Goal: Check status: Check status

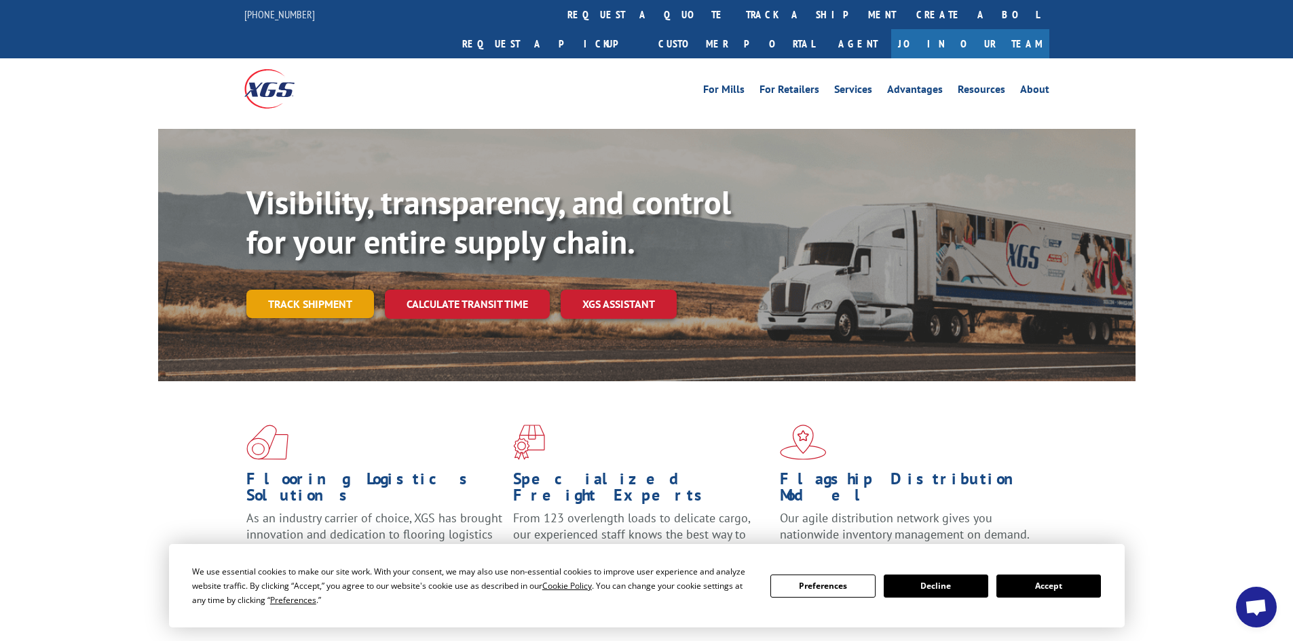
click at [312, 290] on link "Track shipment" at bounding box center [310, 304] width 128 height 29
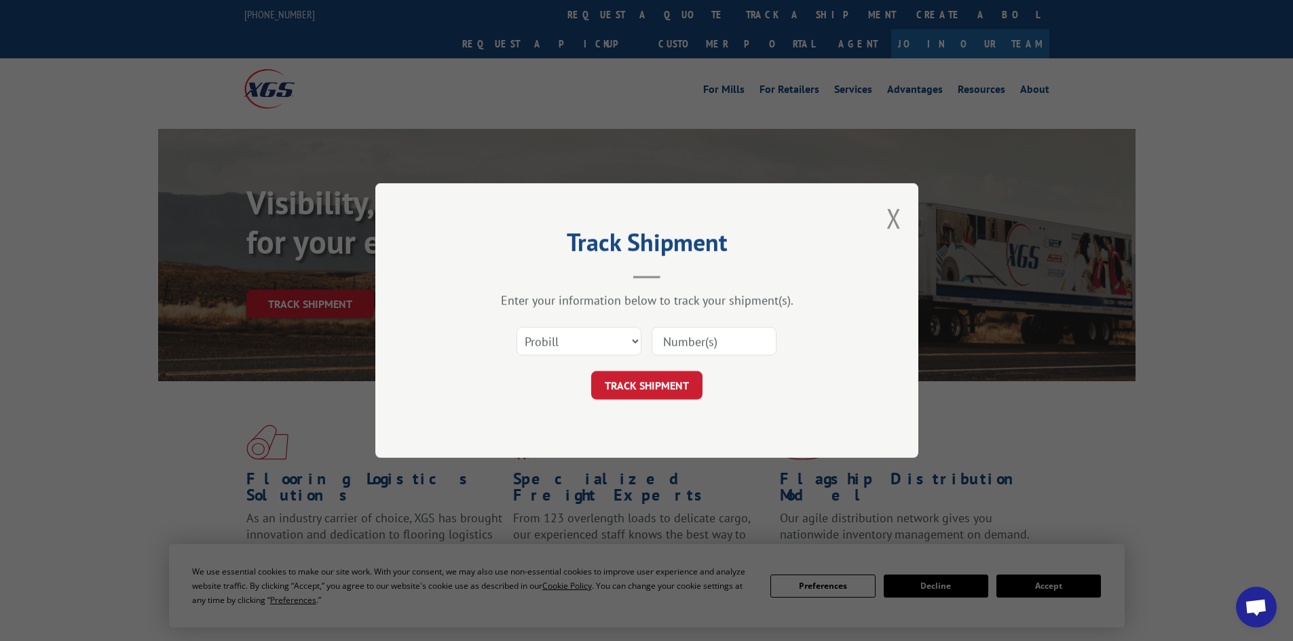
click at [591, 326] on div "Select category... Probill BOL PO" at bounding box center [646, 341] width 407 height 45
click at [614, 340] on select "Select category... Probill BOL PO" at bounding box center [579, 341] width 125 height 29
click at [517, 327] on select "Select category... Probill BOL PO" at bounding box center [579, 341] width 125 height 29
click at [694, 343] on input at bounding box center [714, 341] width 125 height 29
paste input "FPX00323602"
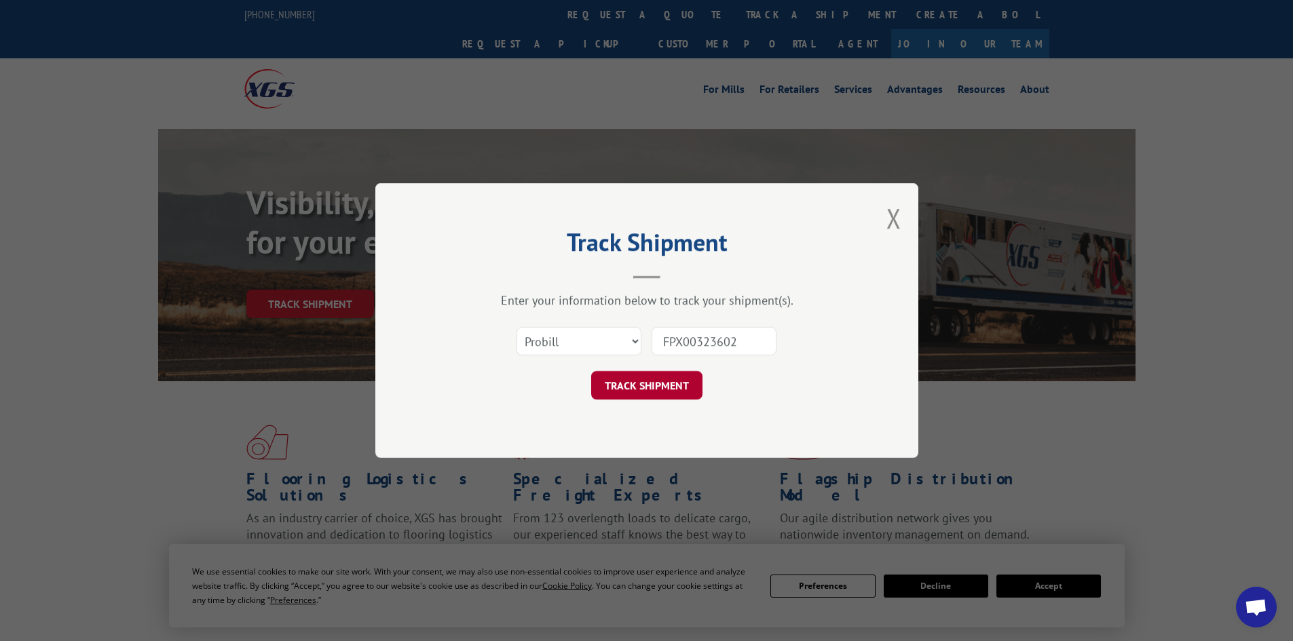
type input "FPX00323602"
click at [678, 384] on button "TRACK SHIPMENT" at bounding box center [646, 385] width 111 height 29
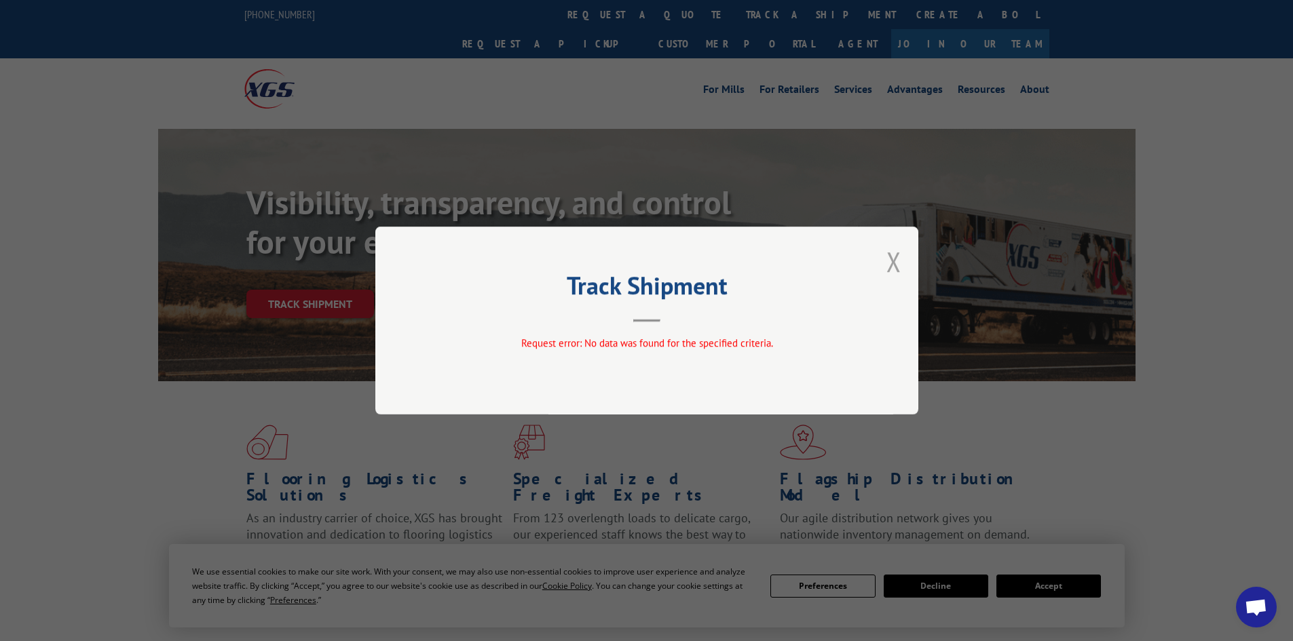
click at [897, 263] on button "Close modal" at bounding box center [893, 262] width 15 height 36
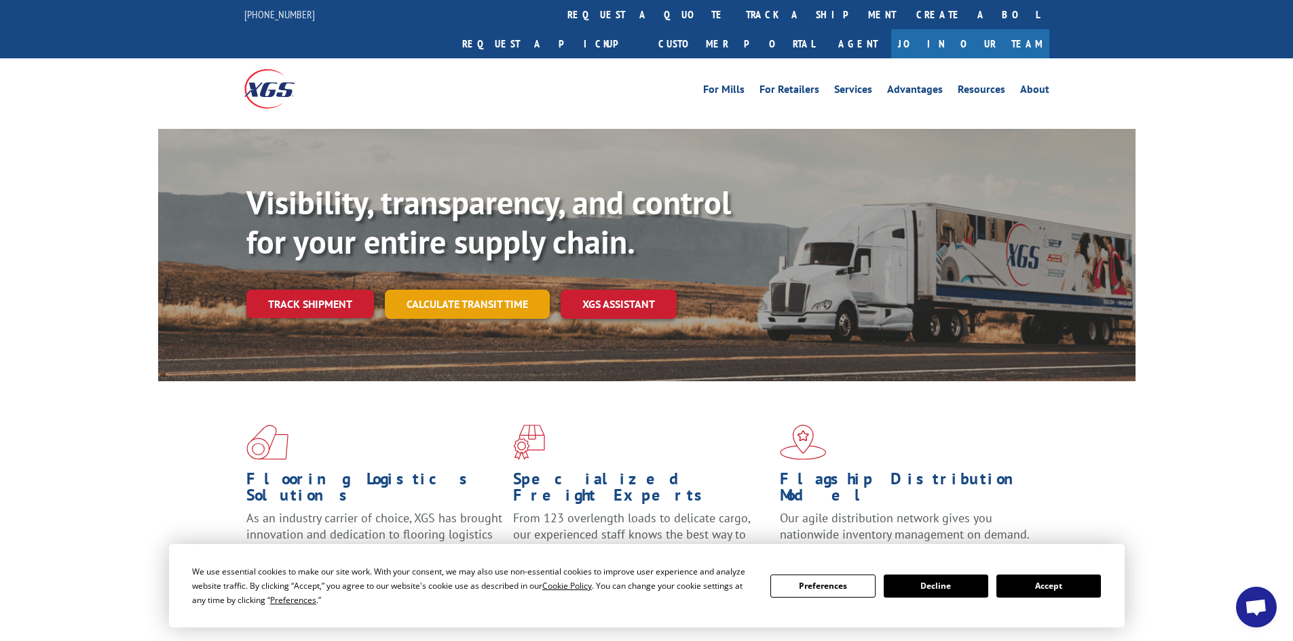
click at [441, 290] on link "Calculate transit time" at bounding box center [467, 304] width 165 height 29
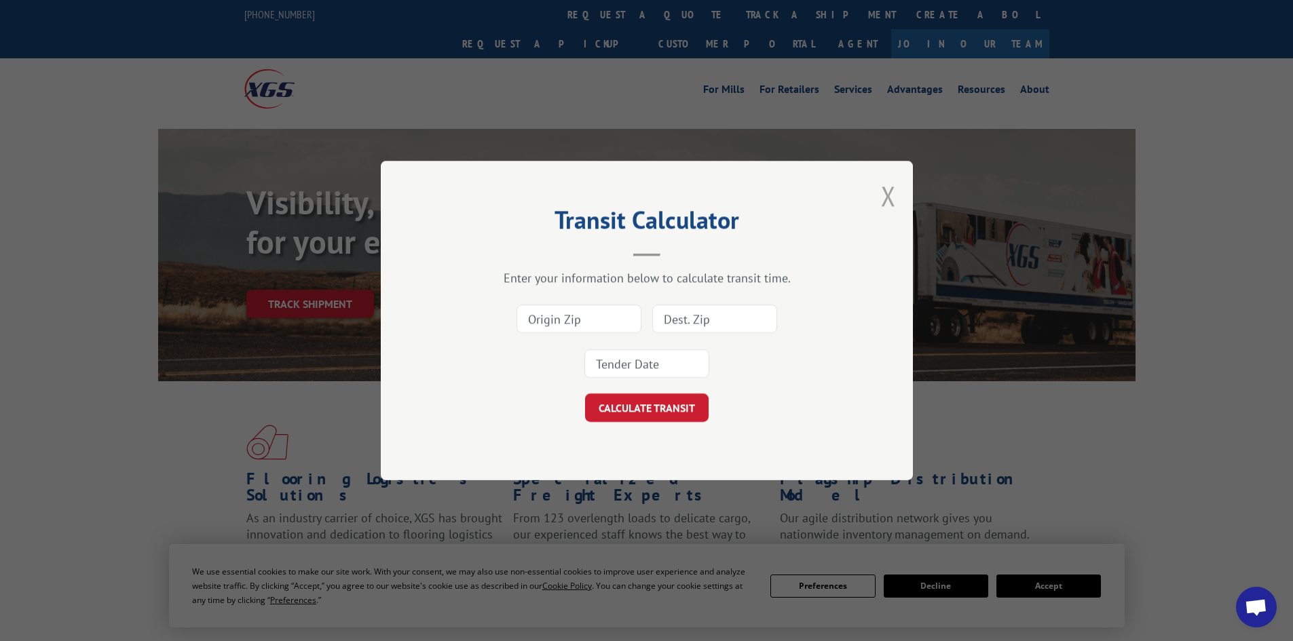
click at [893, 195] on button "Close modal" at bounding box center [888, 196] width 15 height 36
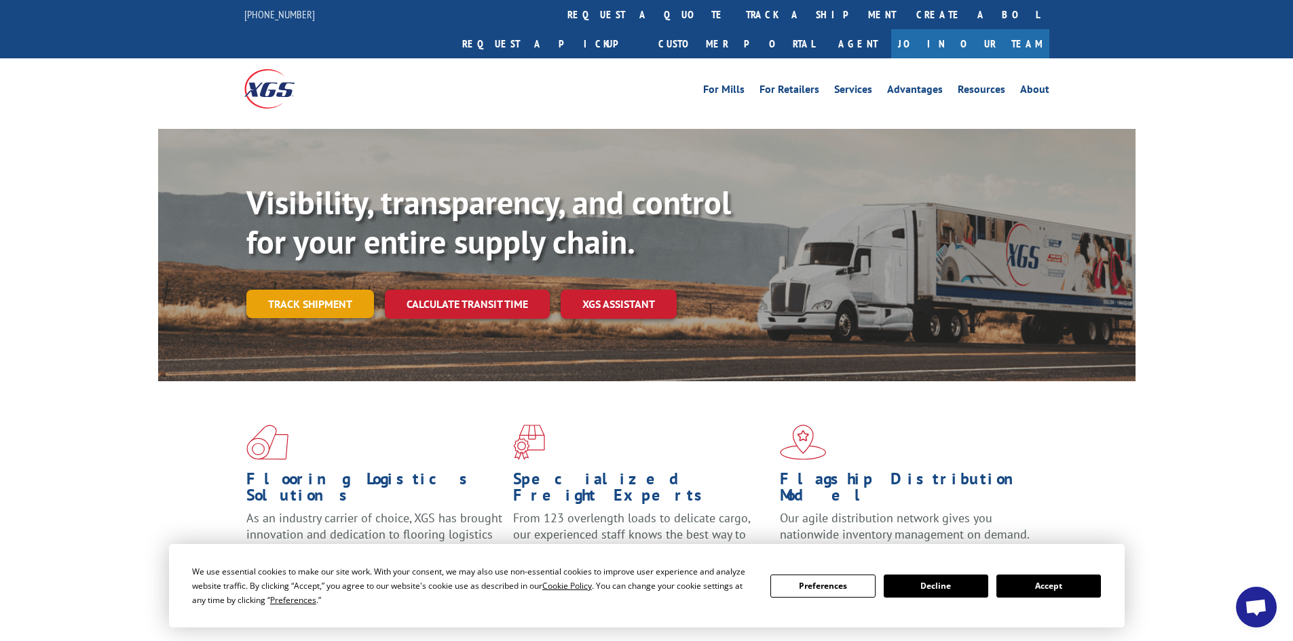
click at [316, 290] on link "Track shipment" at bounding box center [310, 304] width 128 height 29
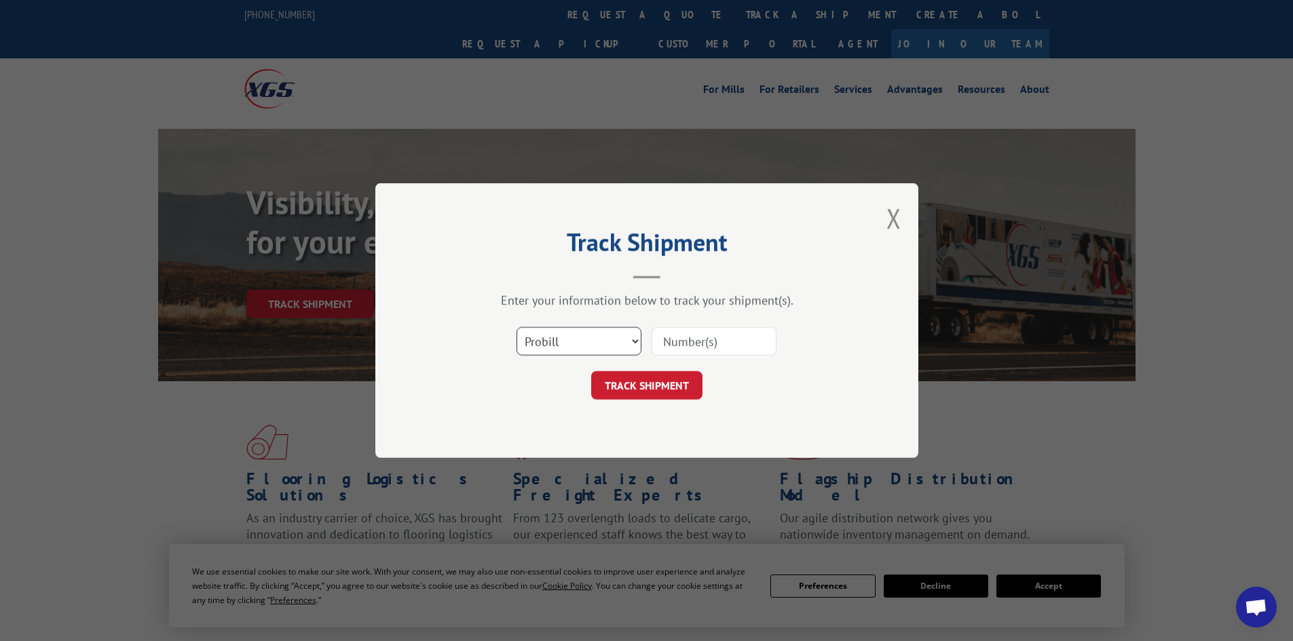
click at [558, 334] on select "Select category... Probill BOL PO" at bounding box center [579, 341] width 125 height 29
select select "po"
click at [517, 327] on select "Select category... Probill BOL PO" at bounding box center [579, 341] width 125 height 29
click at [692, 338] on input at bounding box center [714, 341] width 125 height 29
paste input "FPX00323602"
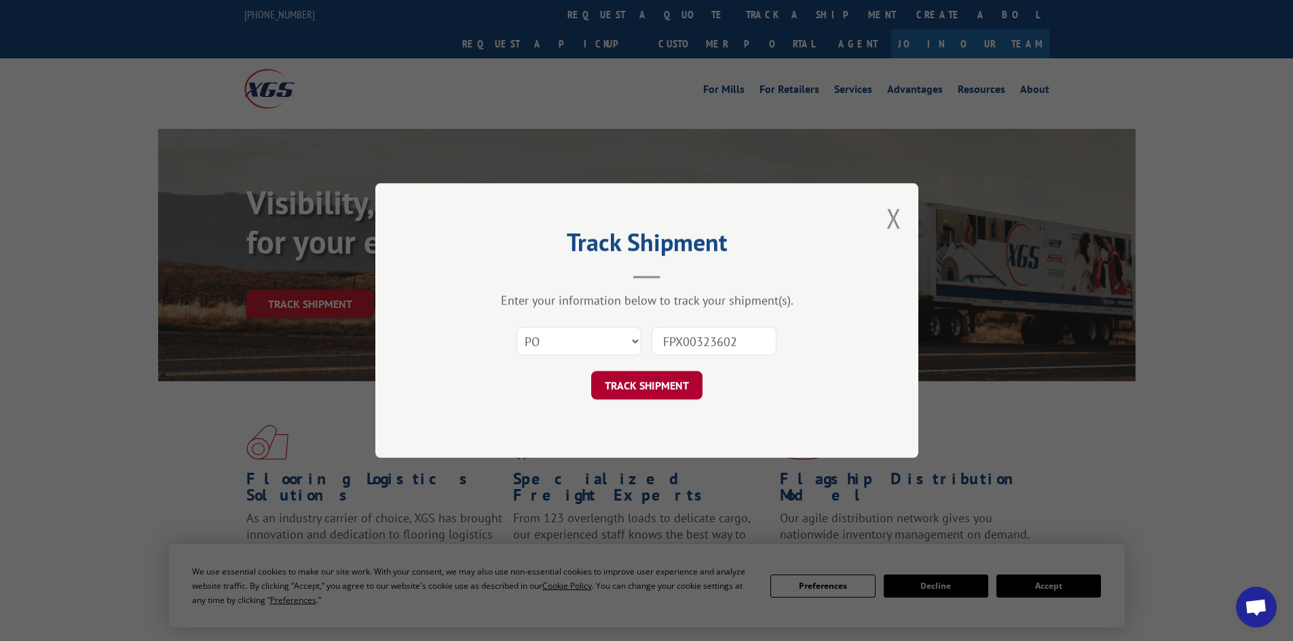
type input "FPX00323602"
click at [667, 377] on button "TRACK SHIPMENT" at bounding box center [646, 385] width 111 height 29
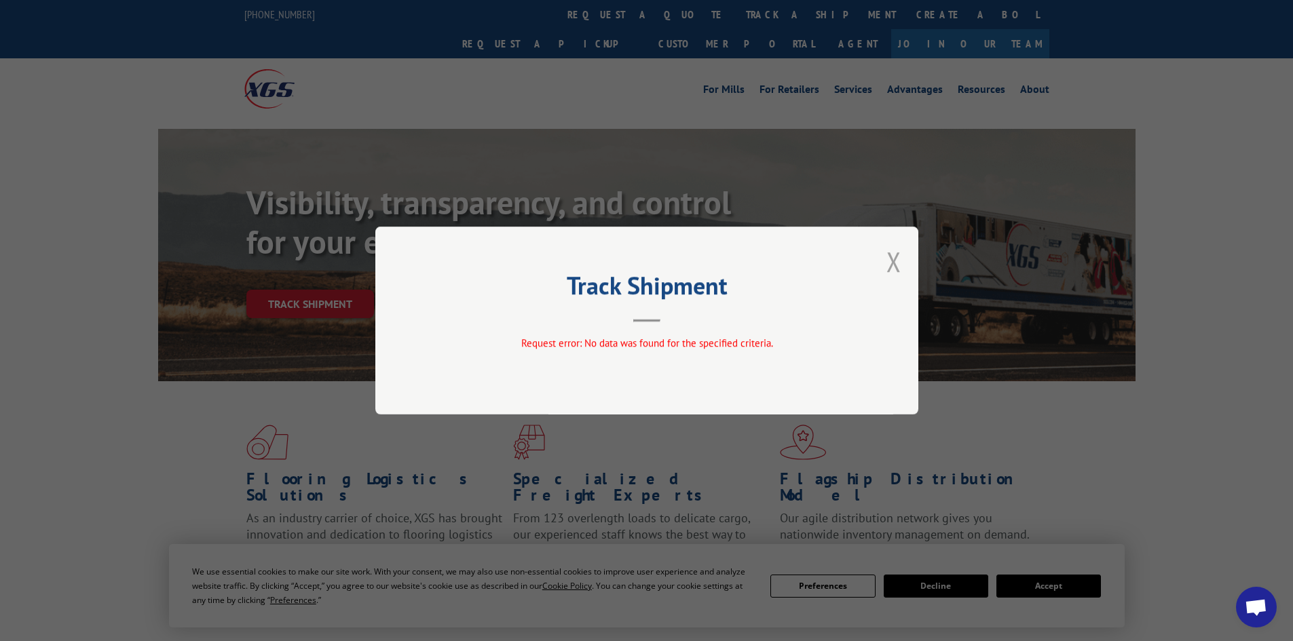
click at [897, 258] on button "Close modal" at bounding box center [893, 262] width 15 height 36
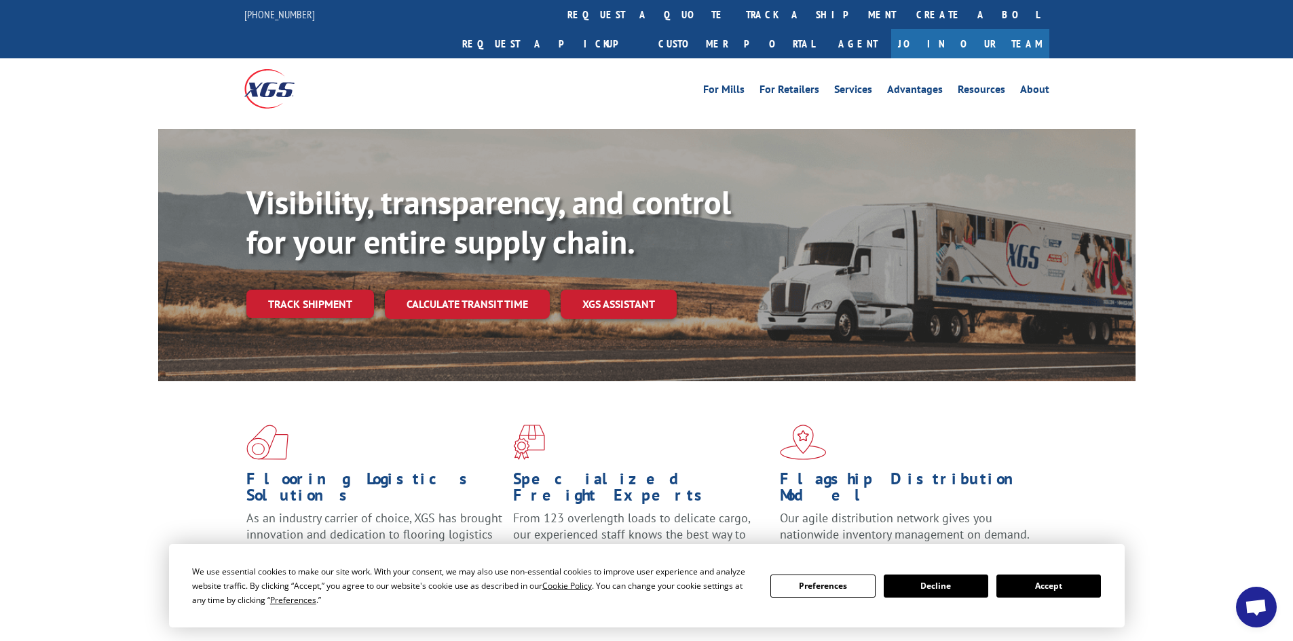
click at [327, 295] on div "Visibility, transparency, and control for your entire supply chain. Track shipm…" at bounding box center [690, 277] width 889 height 189
click at [327, 290] on link "Track shipment" at bounding box center [310, 304] width 128 height 29
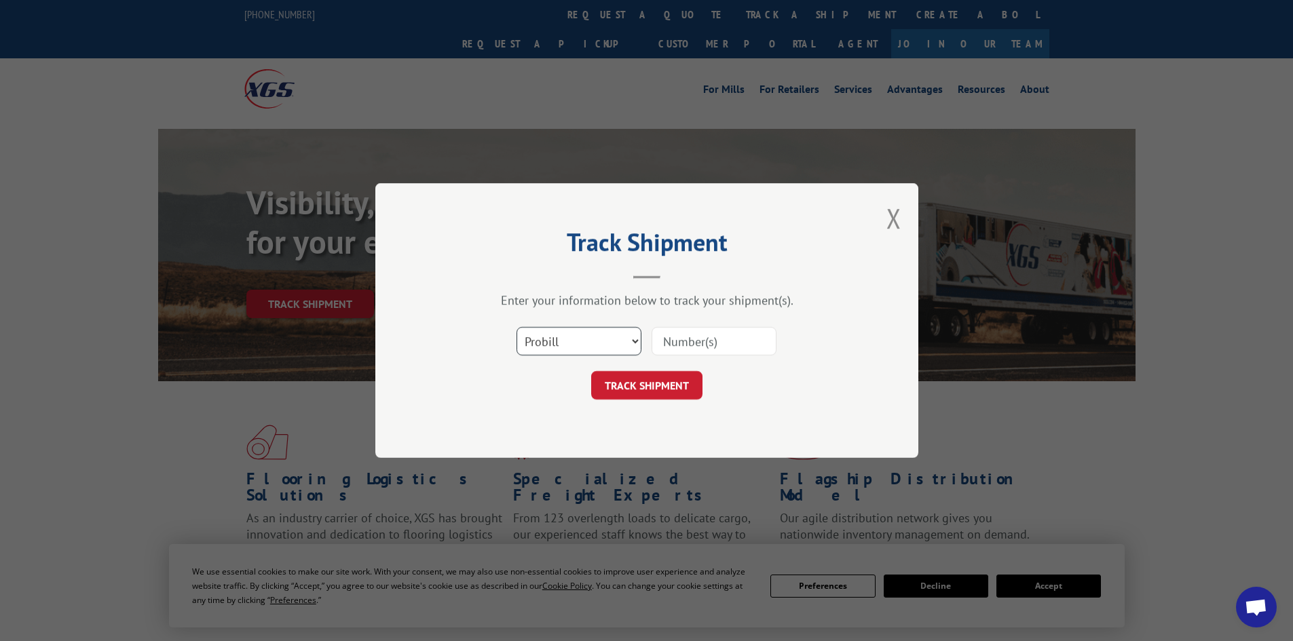
click at [560, 346] on select "Select category... Probill BOL PO" at bounding box center [579, 341] width 125 height 29
select select "bol"
click at [517, 327] on select "Select category... Probill BOL PO" at bounding box center [579, 341] width 125 height 29
click at [681, 343] on input at bounding box center [714, 341] width 125 height 29
paste input "FPX00323602"
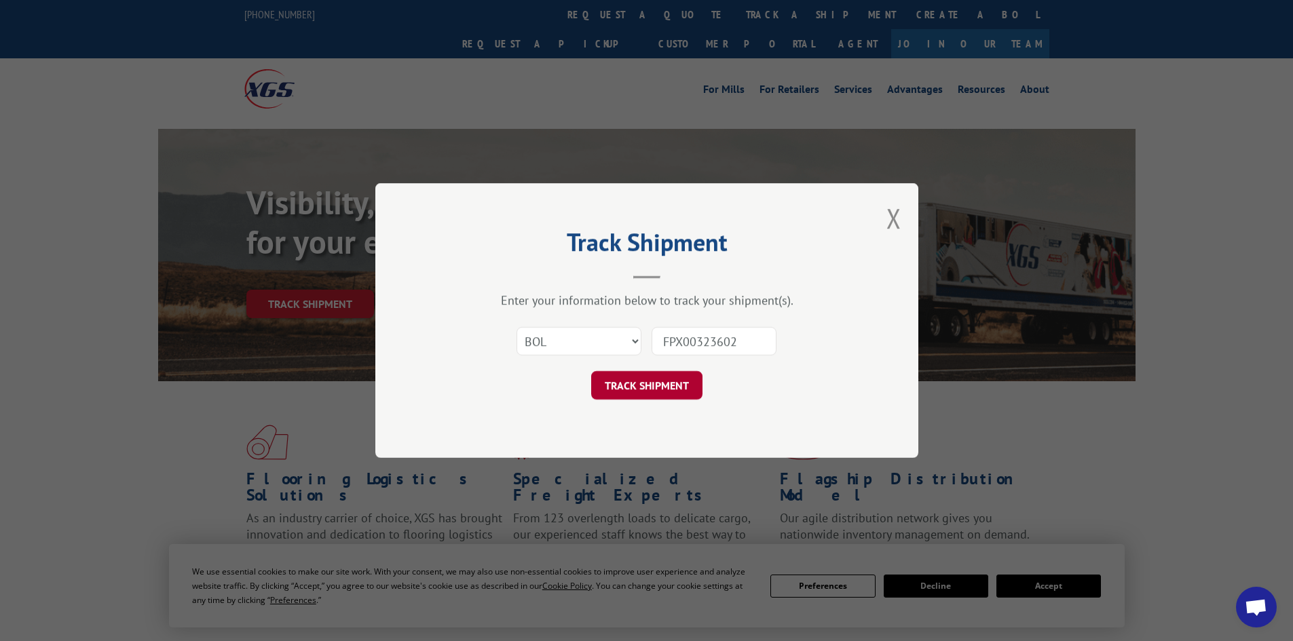
type input "FPX00323602"
drag, startPoint x: 672, startPoint y: 381, endPoint x: 696, endPoint y: 396, distance: 29.0
click at [672, 383] on button "TRACK SHIPMENT" at bounding box center [646, 385] width 111 height 29
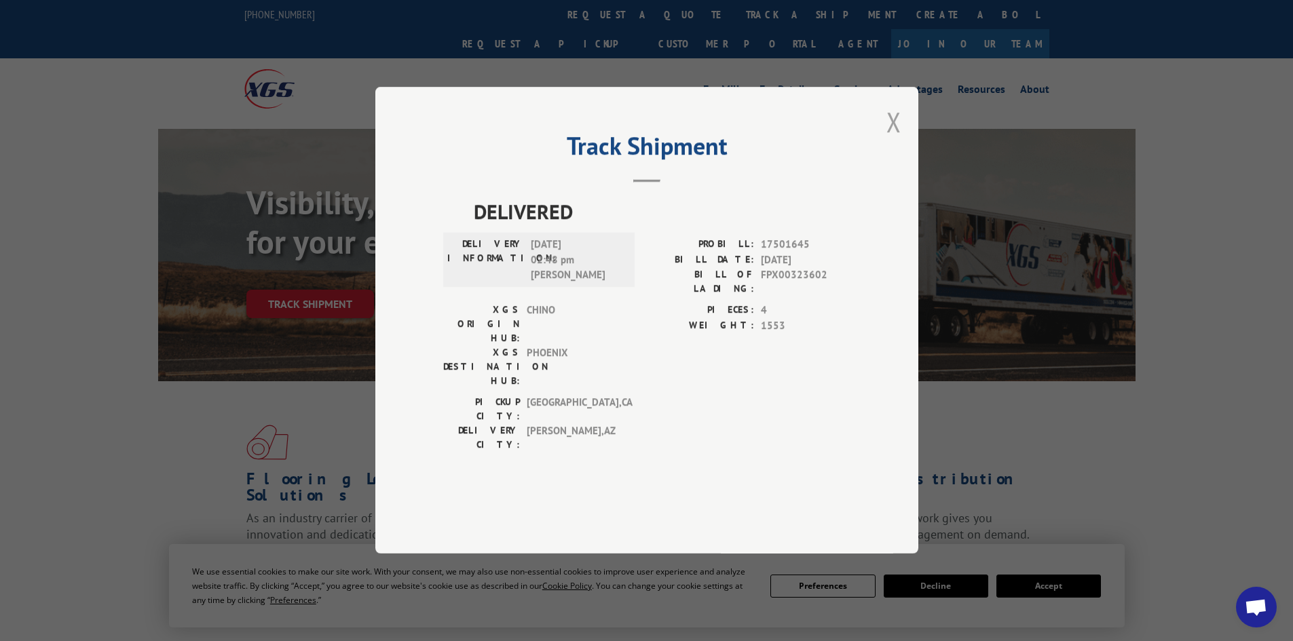
click at [897, 140] on button "Close modal" at bounding box center [893, 122] width 15 height 36
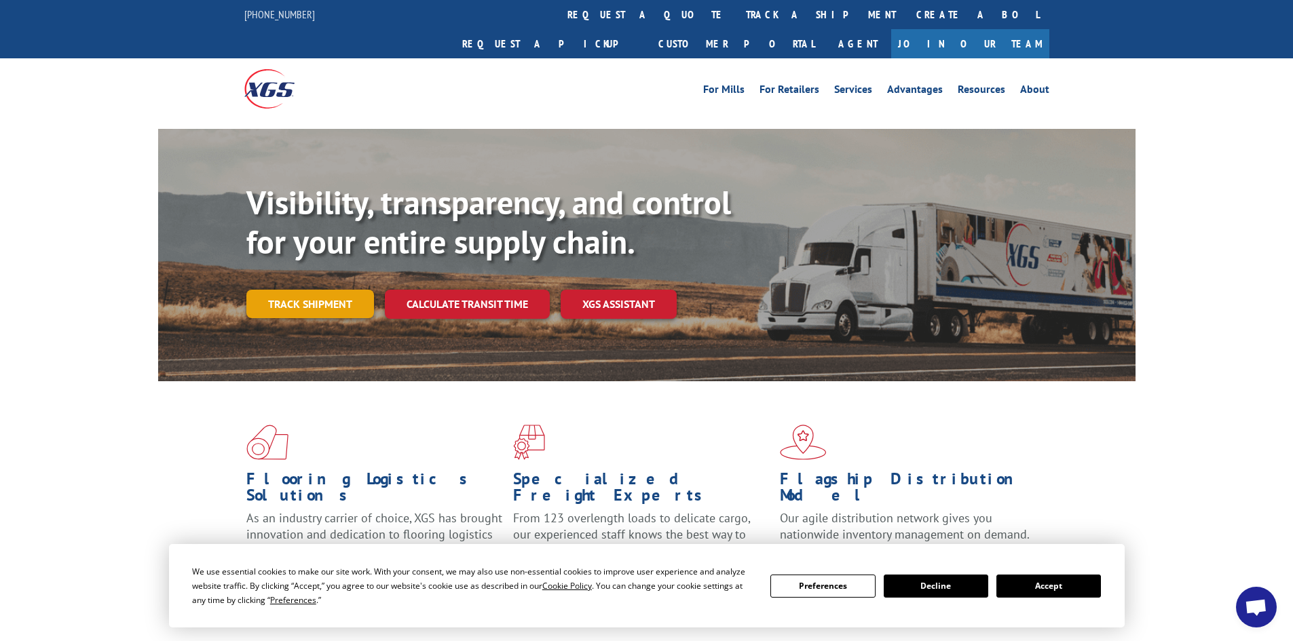
click at [306, 290] on link "Track shipment" at bounding box center [310, 304] width 128 height 29
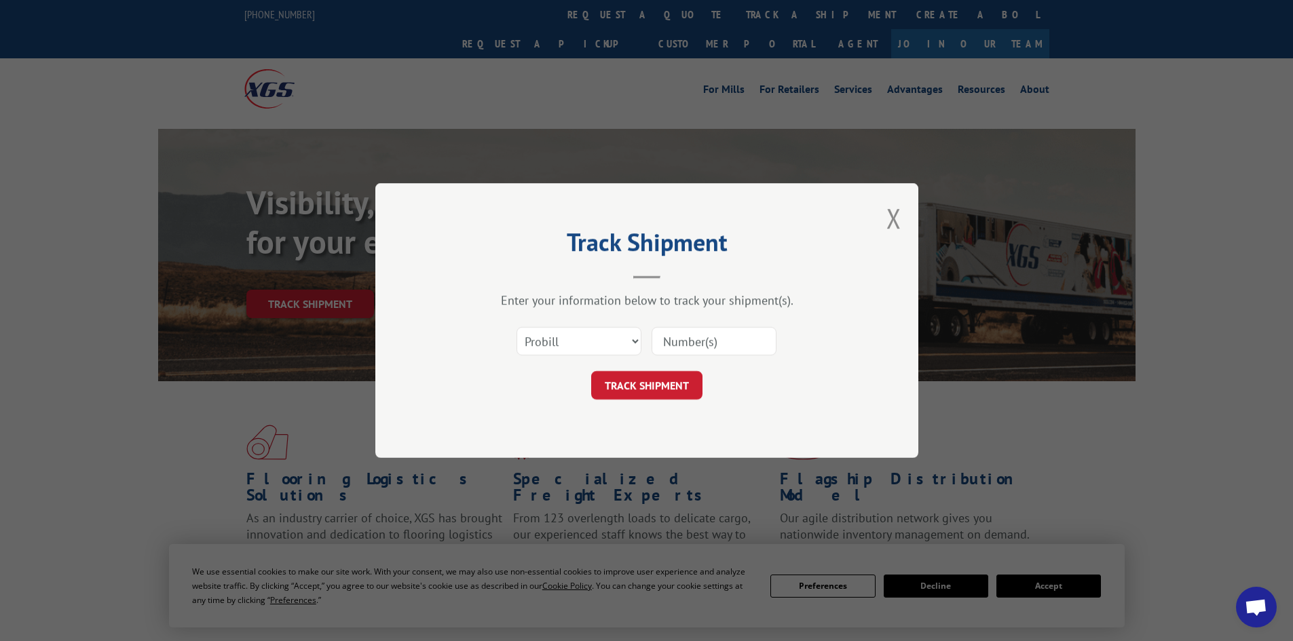
click at [569, 357] on div "Select category... Probill BOL PO" at bounding box center [579, 341] width 124 height 31
click at [575, 343] on select "Select category... Probill BOL PO" at bounding box center [579, 341] width 125 height 29
select select "bol"
click at [517, 327] on select "Select category... Probill BOL PO" at bounding box center [579, 341] width 125 height 29
click at [683, 332] on input at bounding box center [714, 341] width 125 height 29
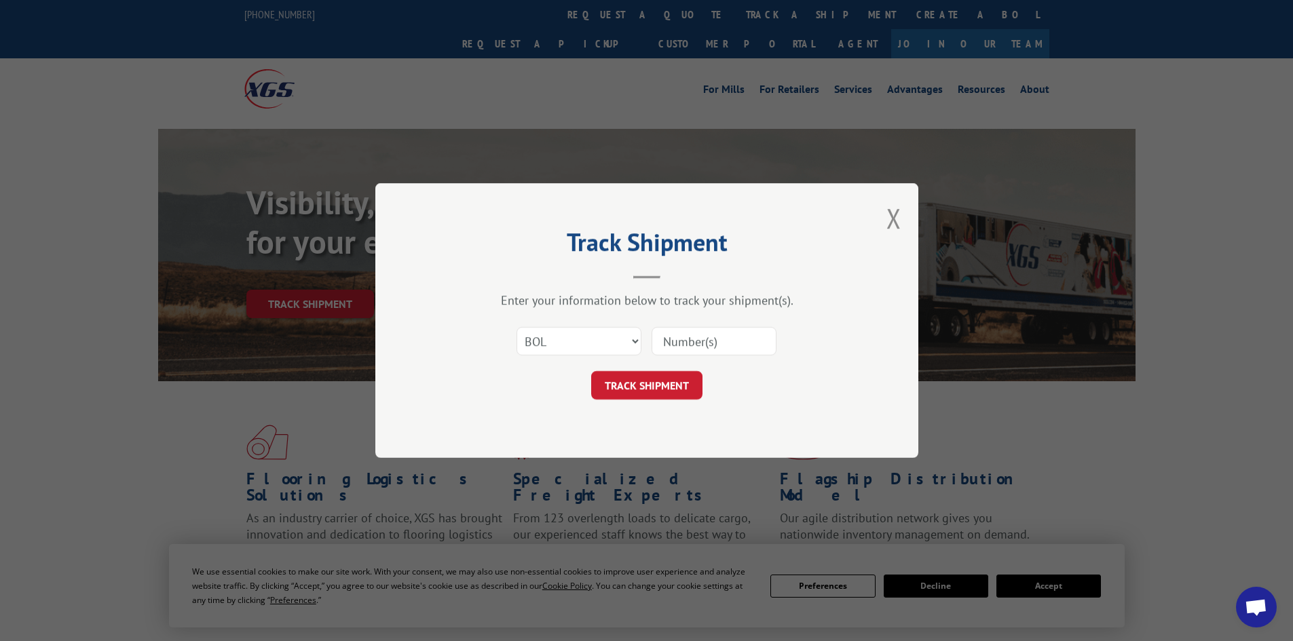
paste input "FPX00323527"
type input "FPX00323527"
click at [632, 377] on button "TRACK SHIPMENT" at bounding box center [646, 385] width 111 height 29
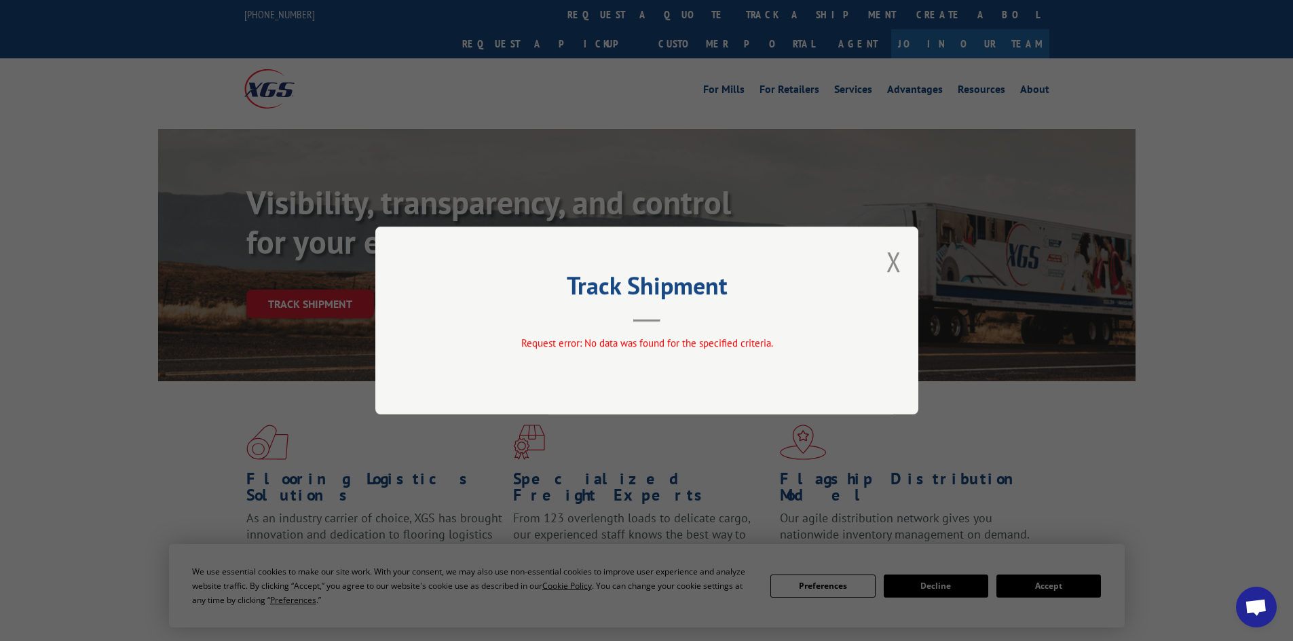
click at [886, 264] on div "Track Shipment Request error: No data was found for the specified criteria." at bounding box center [646, 321] width 543 height 188
click at [900, 265] on button "Close modal" at bounding box center [893, 262] width 15 height 36
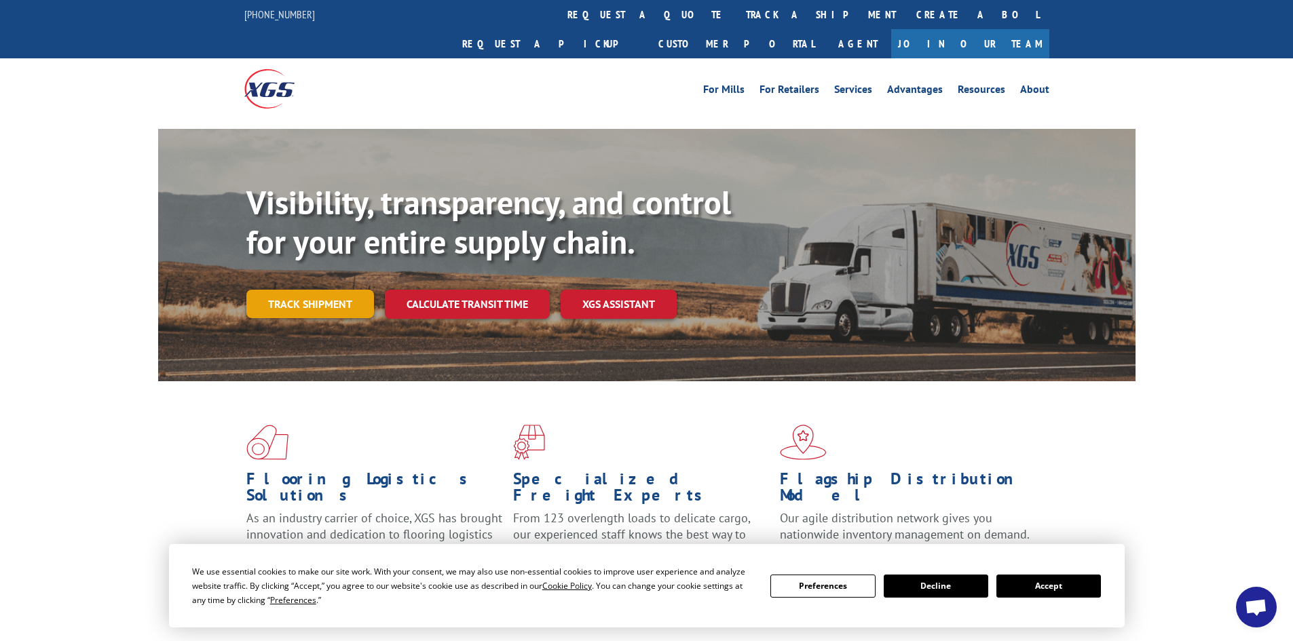
click at [269, 290] on link "Track shipment" at bounding box center [310, 304] width 128 height 29
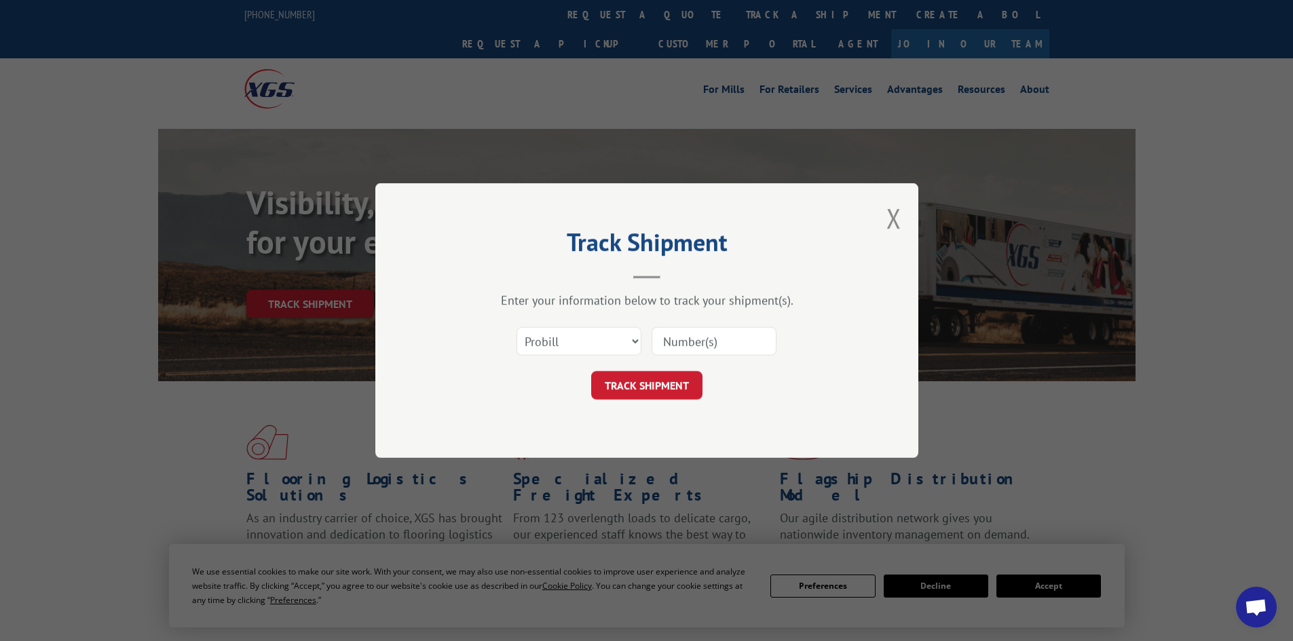
drag, startPoint x: 704, startPoint y: 354, endPoint x: 701, endPoint y: 341, distance: 12.5
click at [704, 354] on input at bounding box center [714, 341] width 125 height 29
paste input "FPX00323527"
type input "FPX00323527"
click at [646, 404] on div "Track Shipment Enter your information below to track your shipment(s). Select c…" at bounding box center [646, 320] width 543 height 275
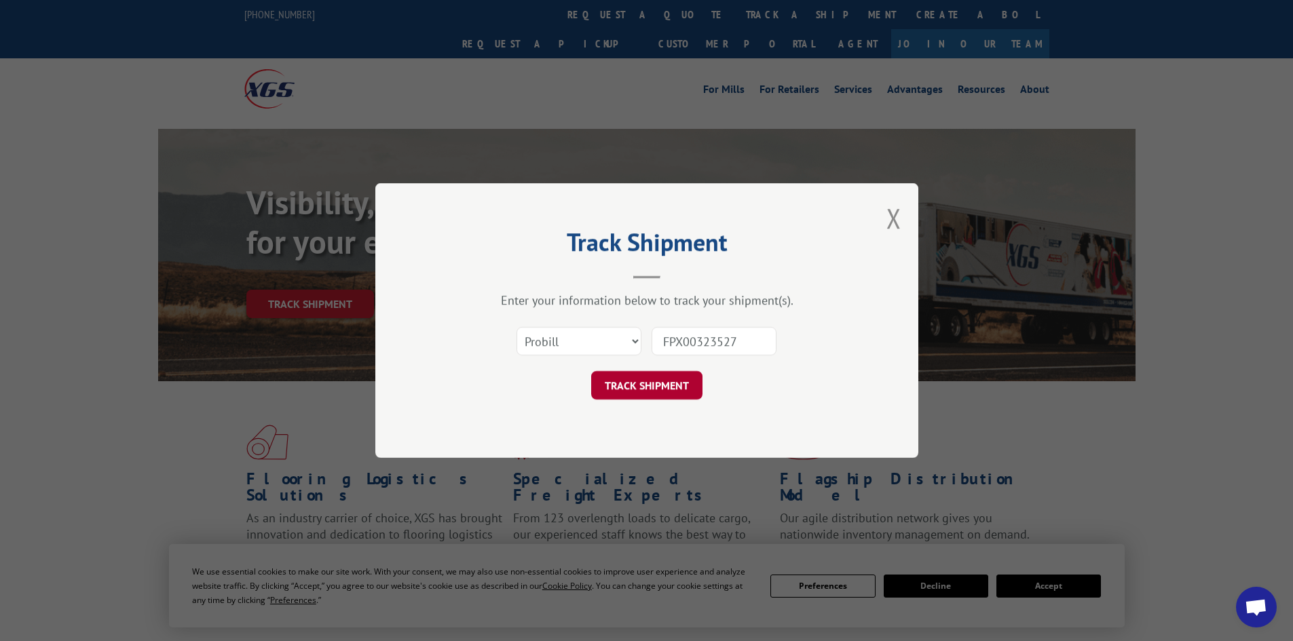
click at [657, 383] on button "TRACK SHIPMENT" at bounding box center [646, 385] width 111 height 29
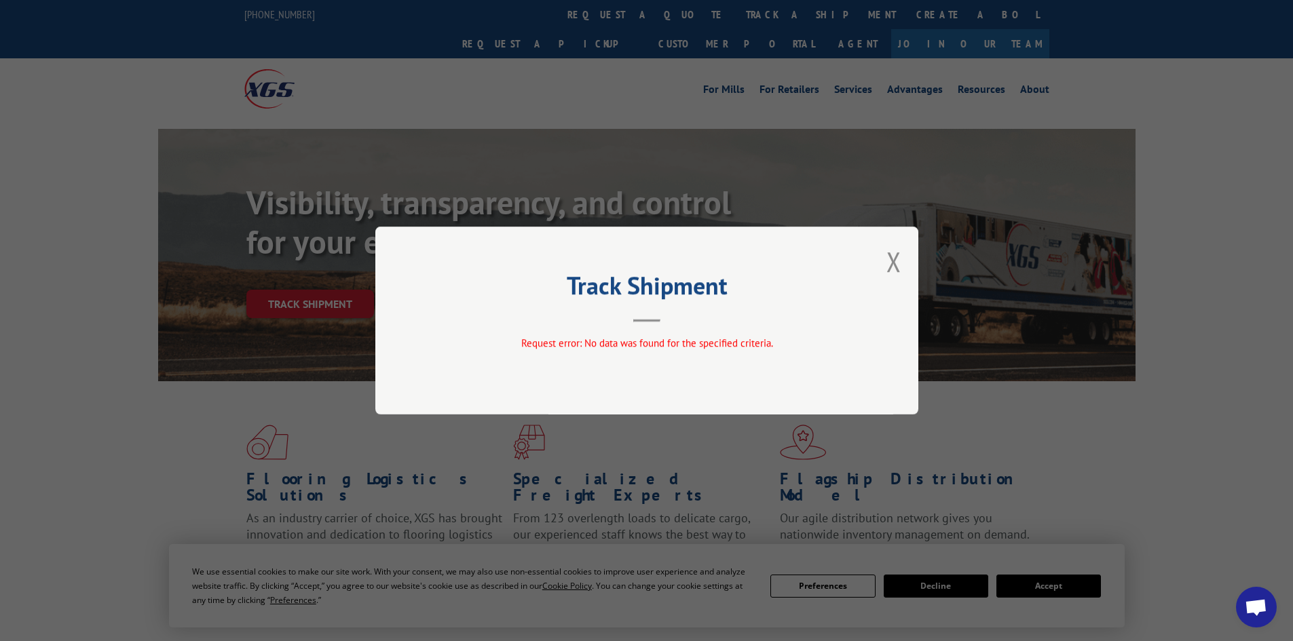
click at [886, 265] on div "Track Shipment Request error: No data was found for the specified criteria." at bounding box center [646, 321] width 543 height 188
click at [891, 266] on button "Close modal" at bounding box center [893, 262] width 15 height 36
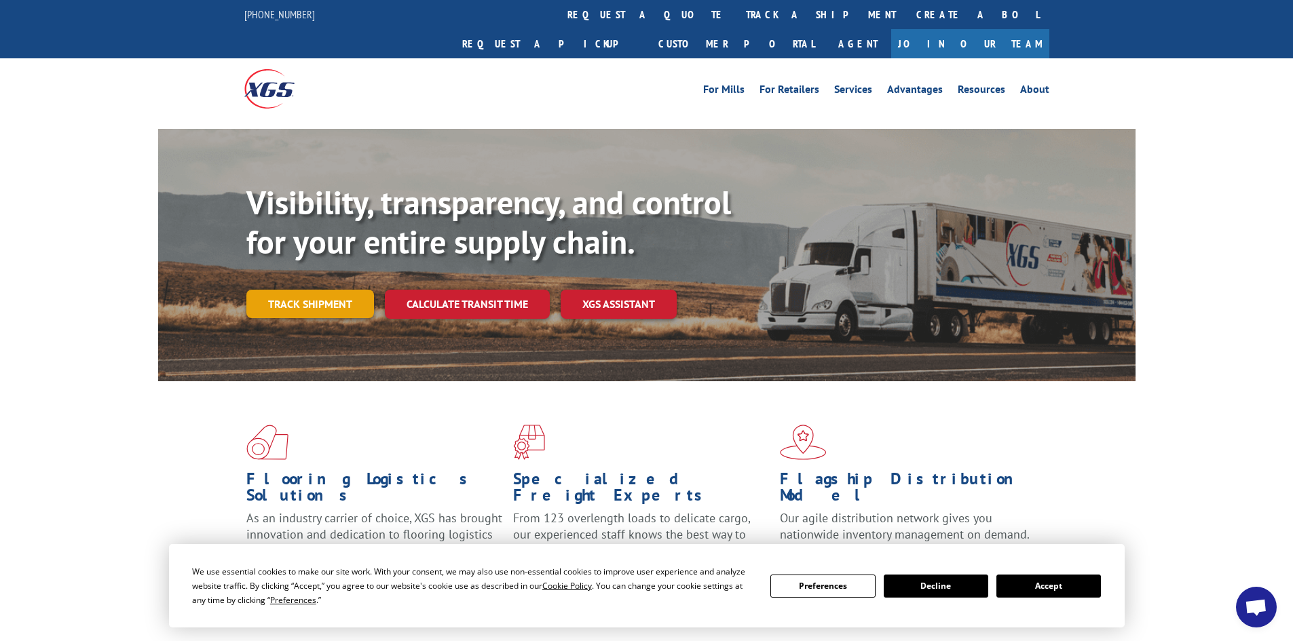
click at [287, 290] on link "Track shipment" at bounding box center [310, 304] width 128 height 29
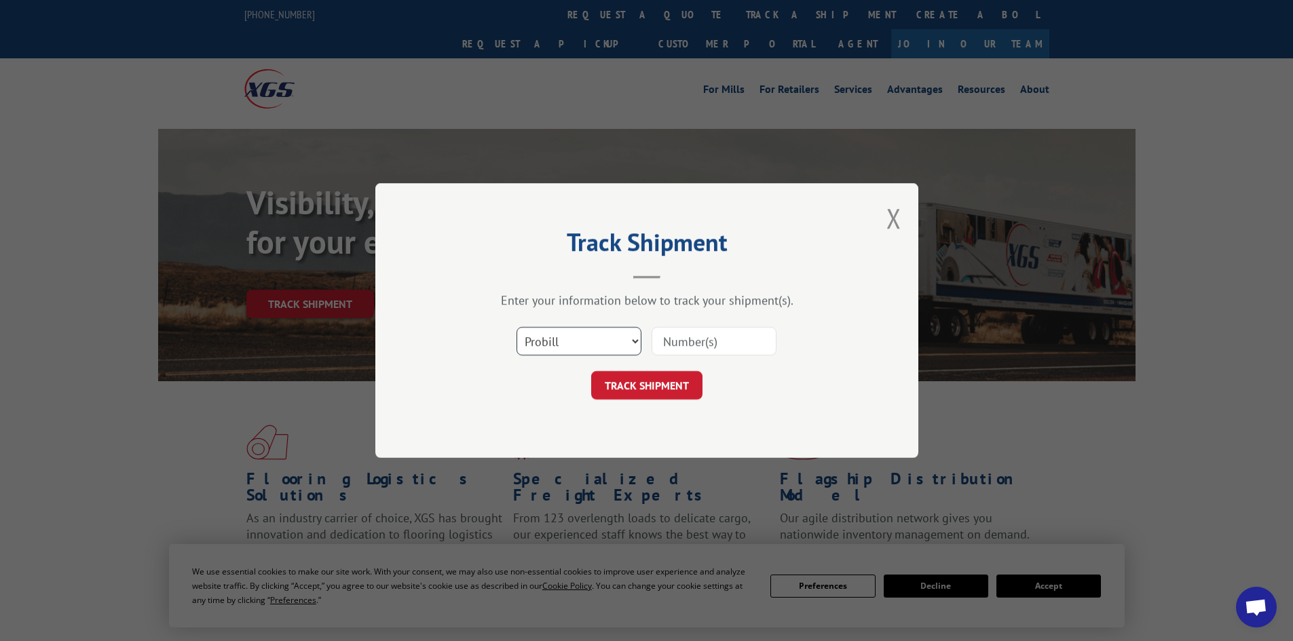
click at [531, 341] on select "Select category... Probill BOL PO" at bounding box center [579, 341] width 125 height 29
select select "bol"
click at [517, 327] on select "Select category... Probill BOL PO" at bounding box center [579, 341] width 125 height 29
click at [686, 332] on input at bounding box center [714, 341] width 125 height 29
paste input "FPX00323527"
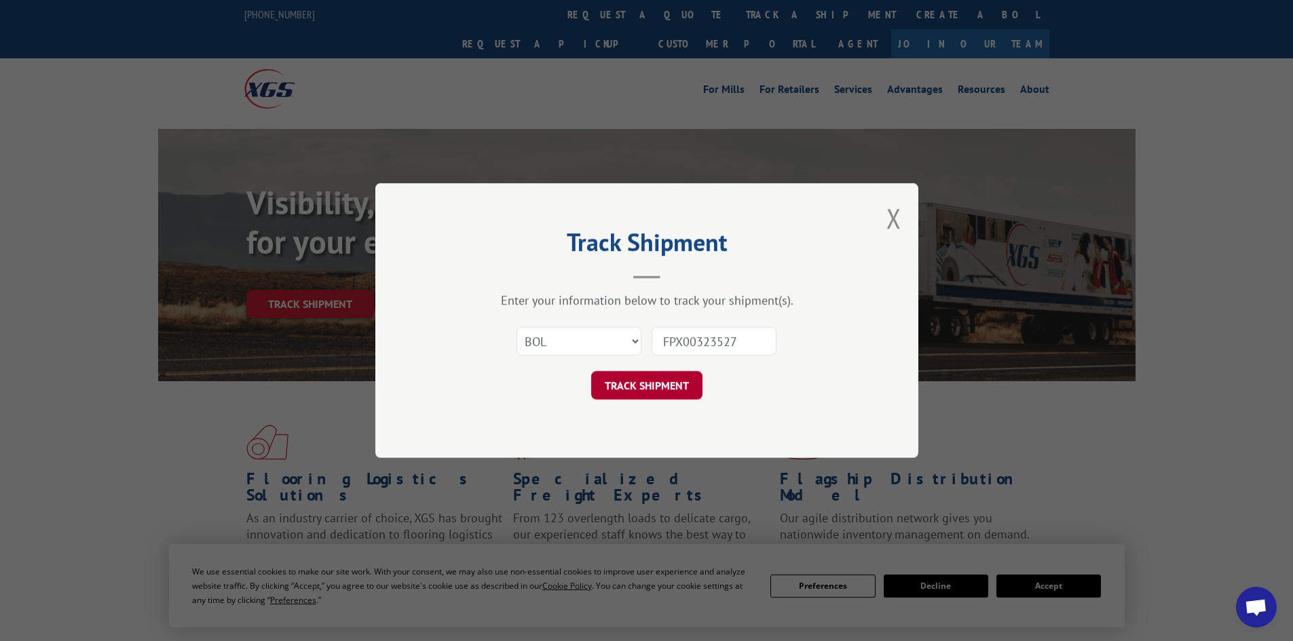
type input "FPX00323527"
click at [676, 394] on button "TRACK SHIPMENT" at bounding box center [646, 385] width 111 height 29
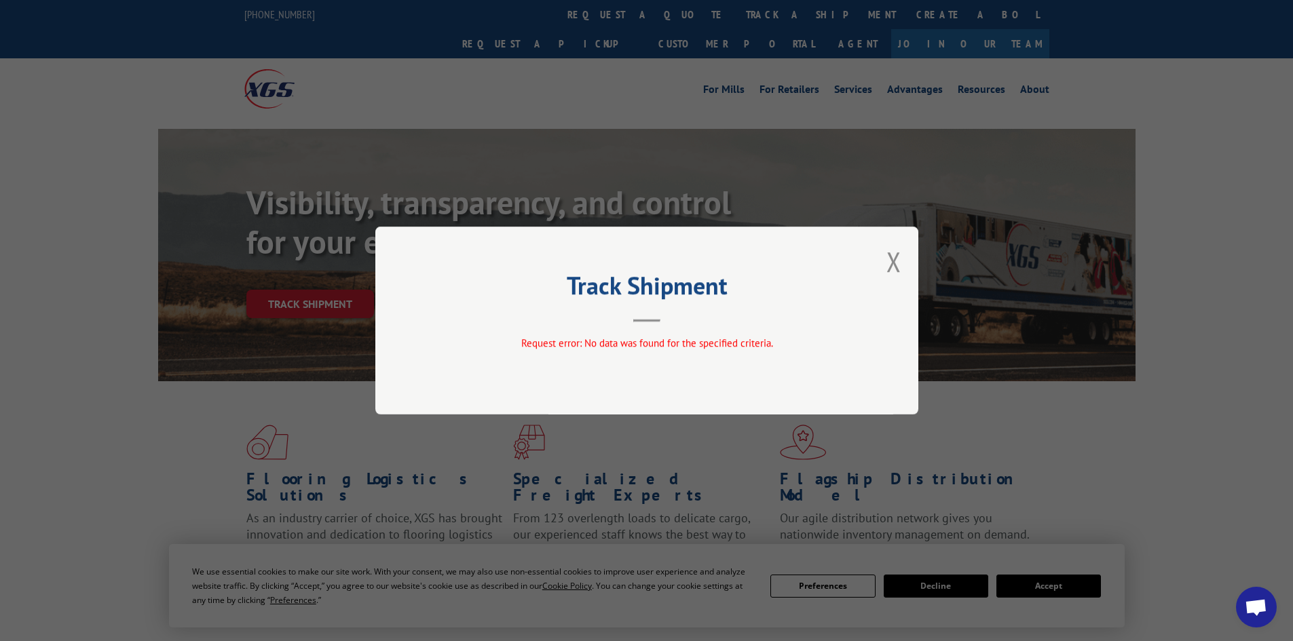
drag, startPoint x: 684, startPoint y: 398, endPoint x: 535, endPoint y: 301, distance: 178.1
click at [535, 301] on h2 "Track Shipment" at bounding box center [646, 289] width 407 height 26
click at [891, 252] on button "Close modal" at bounding box center [893, 262] width 15 height 36
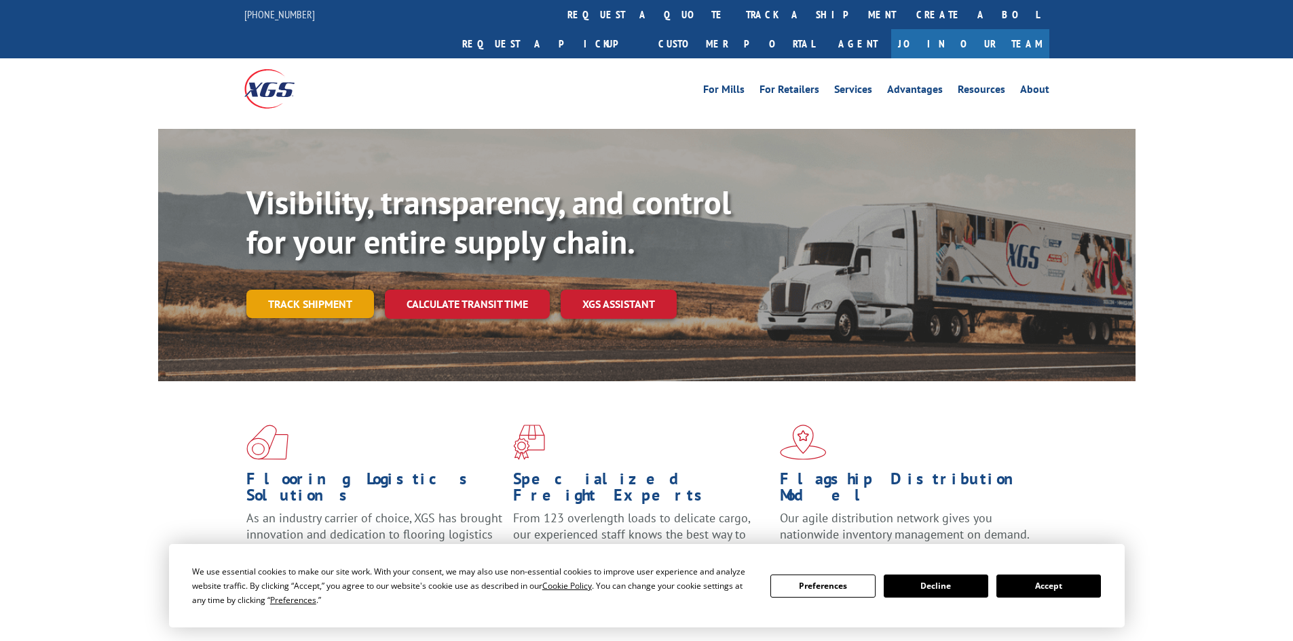
click at [337, 290] on link "Track shipment" at bounding box center [310, 304] width 128 height 29
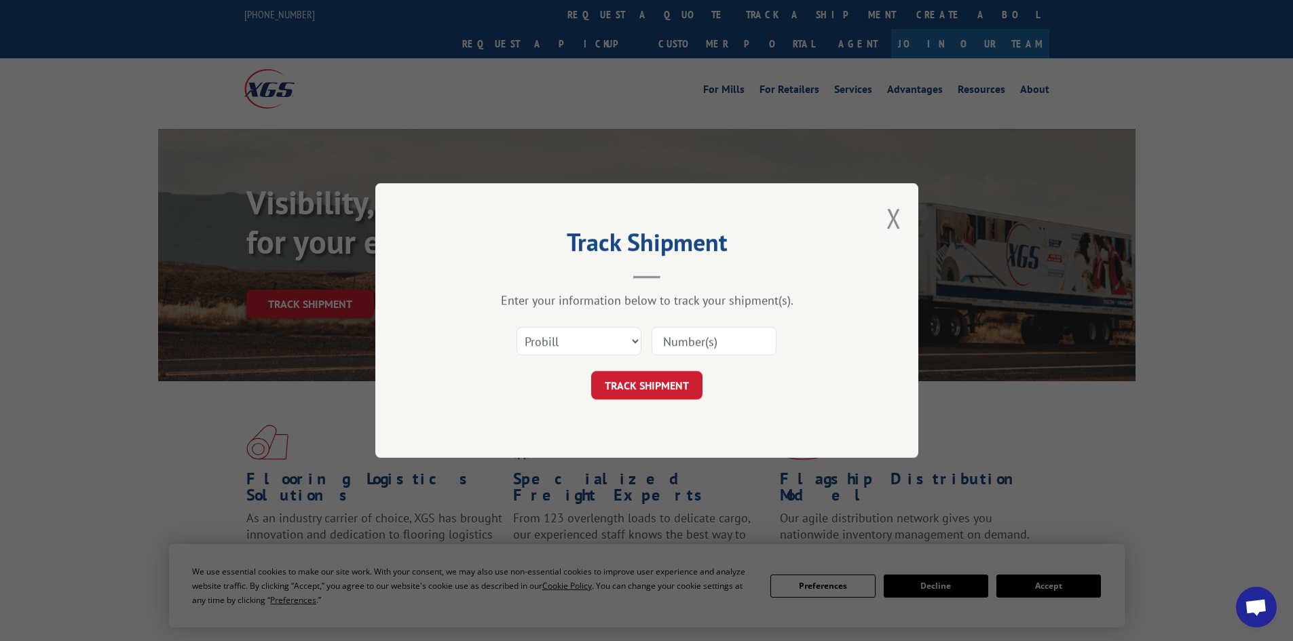
click at [726, 345] on input at bounding box center [714, 341] width 125 height 29
paste input "20250911SLG292781"
type input "20250911SLG292781"
click at [679, 373] on button "TRACK SHIPMENT" at bounding box center [646, 385] width 111 height 29
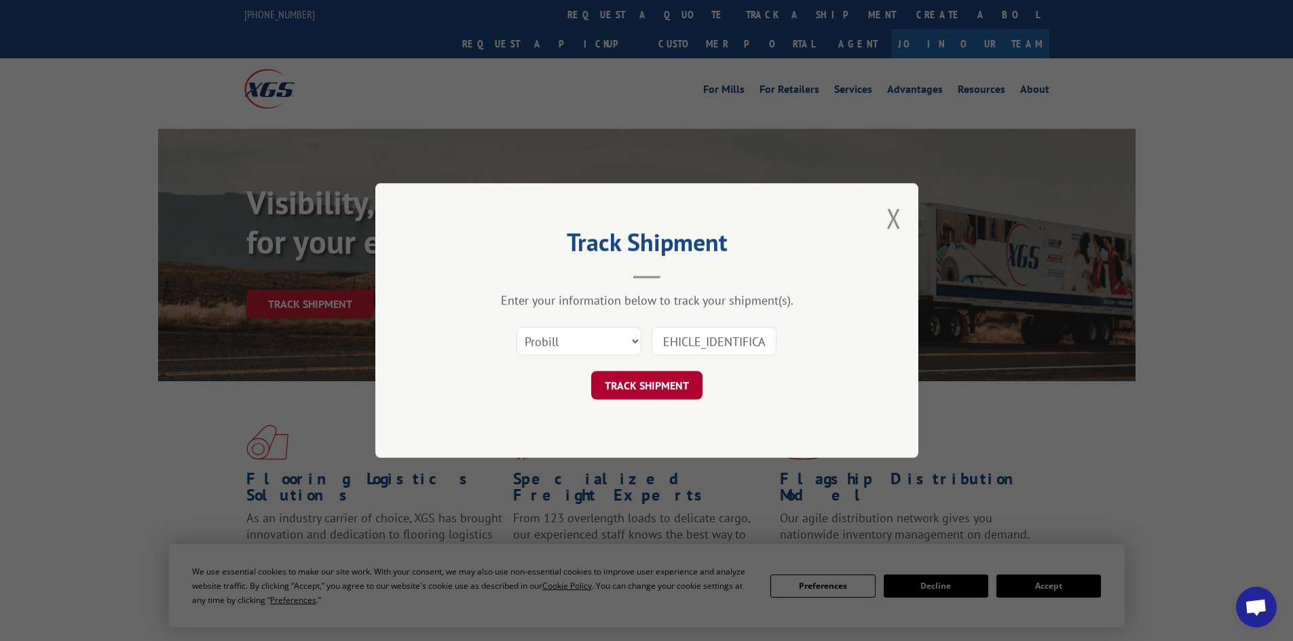
scroll to position [0, 0]
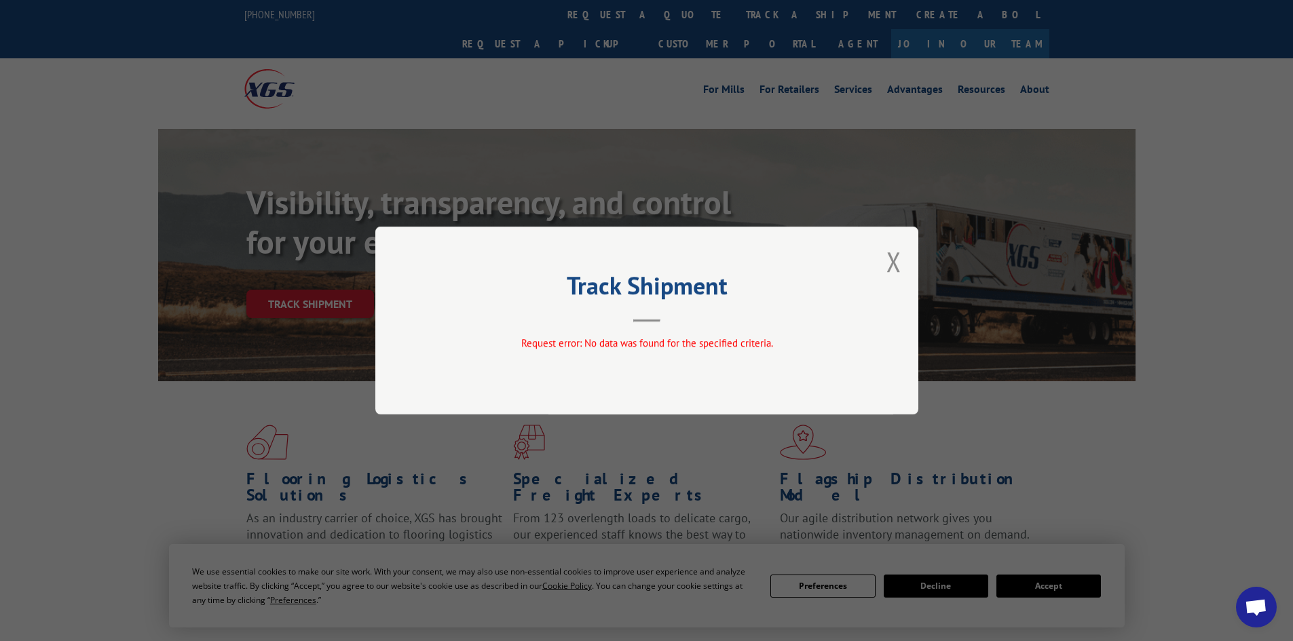
click at [883, 262] on div "Track Shipment Request error: No data was found for the specified criteria." at bounding box center [646, 321] width 543 height 188
click at [895, 261] on button "Close modal" at bounding box center [893, 262] width 15 height 36
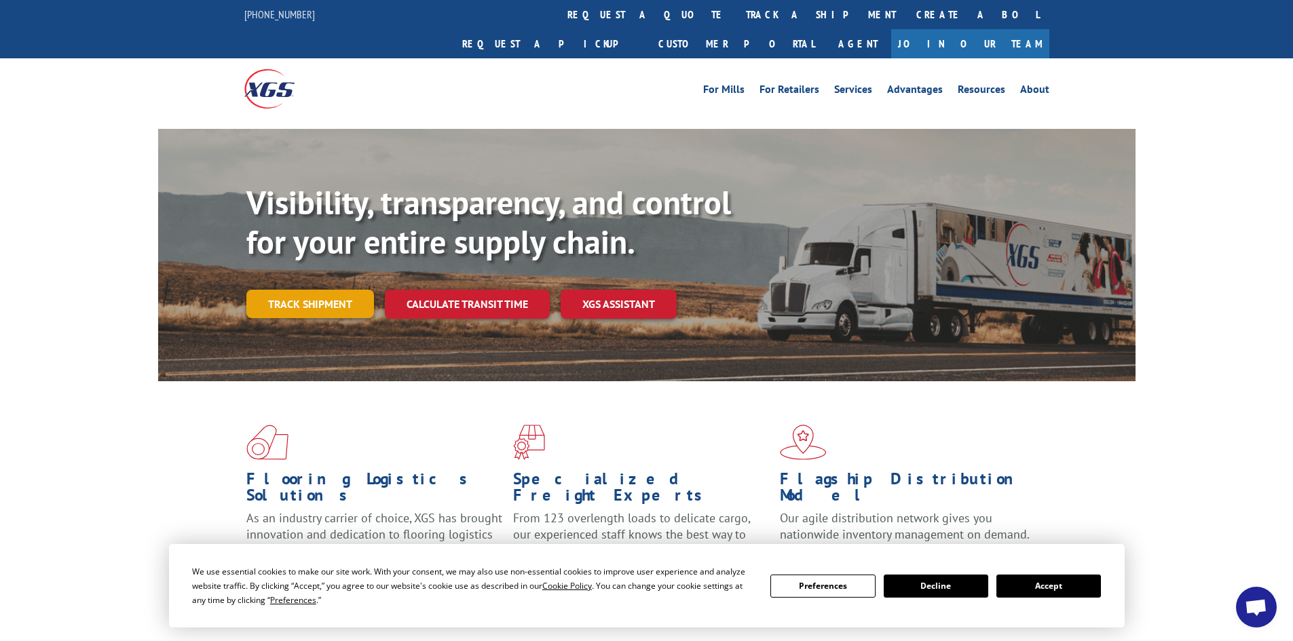
click at [268, 290] on link "Track shipment" at bounding box center [310, 304] width 128 height 29
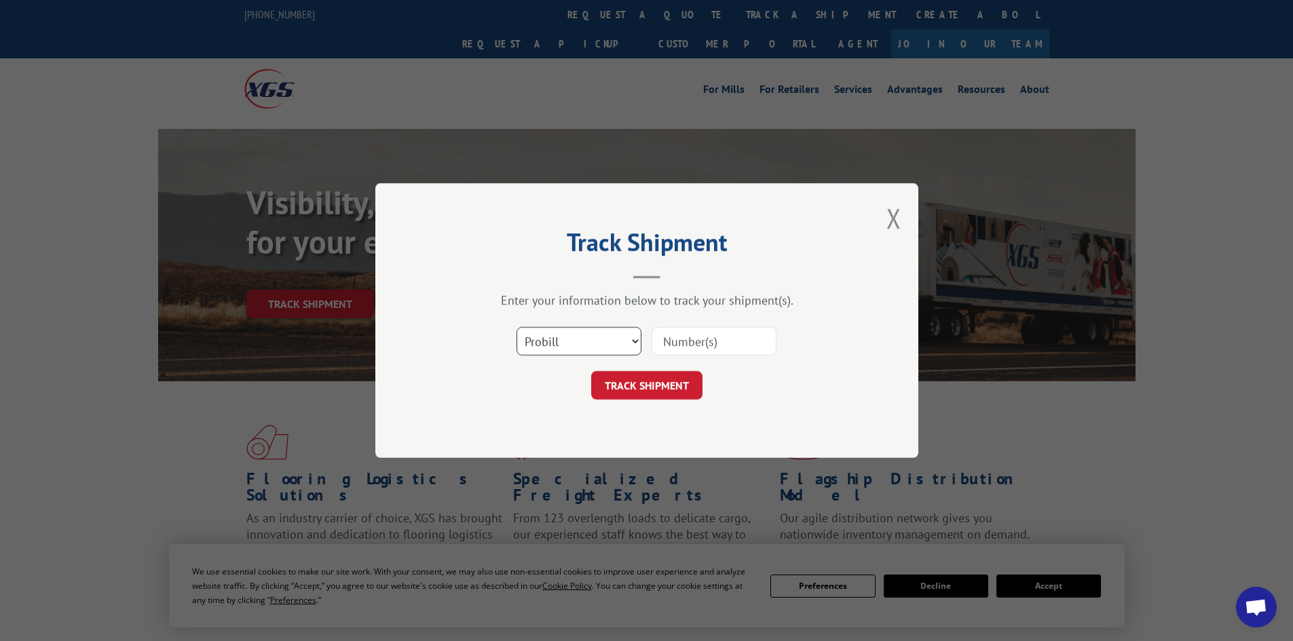
click at [538, 336] on select "Select category... Probill BOL PO" at bounding box center [579, 341] width 125 height 29
select select "bol"
click at [517, 327] on select "Select category... Probill BOL PO" at bounding box center [579, 341] width 125 height 29
click at [736, 345] on input at bounding box center [714, 341] width 125 height 29
paste input "20250911SLG292781"
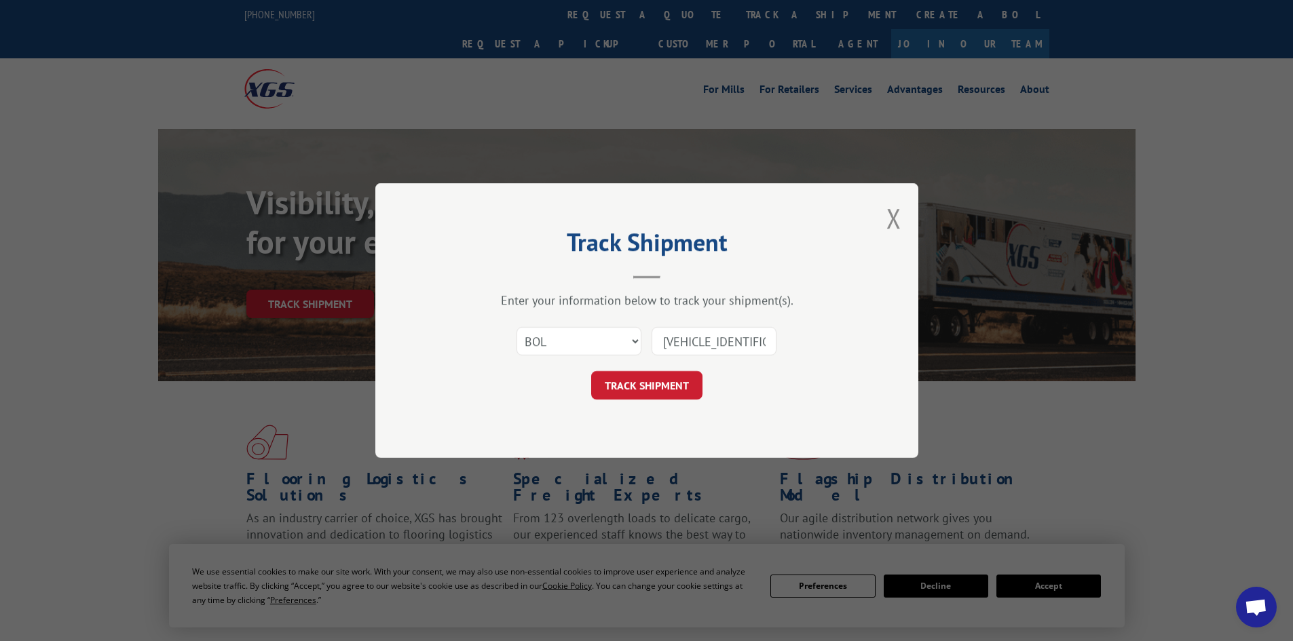
scroll to position [0, 10]
type input "20250911SLG292781"
click at [669, 382] on button "TRACK SHIPMENT" at bounding box center [646, 385] width 111 height 29
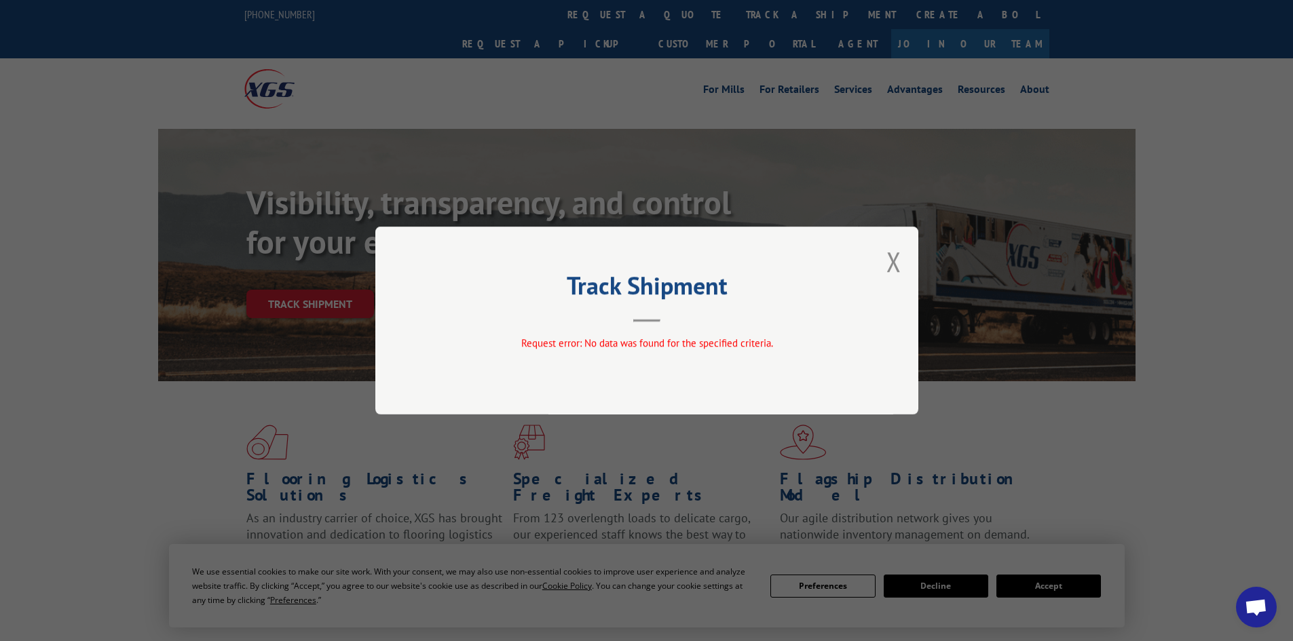
click at [904, 257] on div "Track Shipment Request error: No data was found for the specified criteria." at bounding box center [646, 321] width 543 height 188
click at [896, 257] on button "Close modal" at bounding box center [893, 262] width 15 height 36
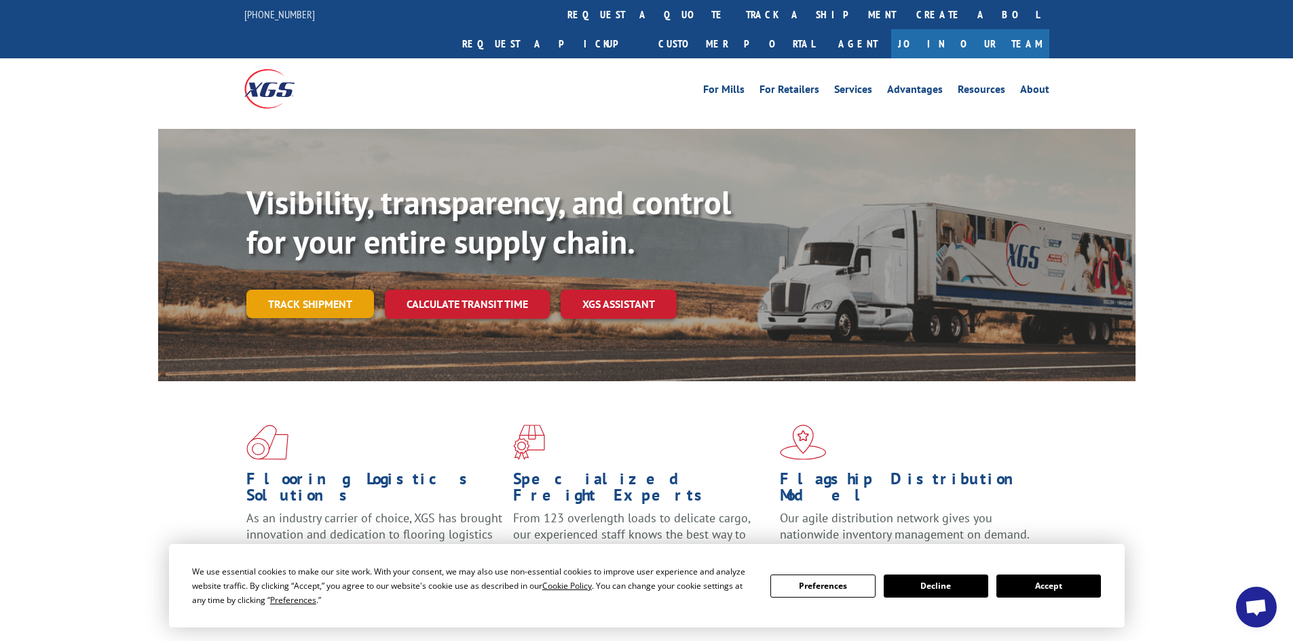
click at [329, 290] on link "Track shipment" at bounding box center [310, 304] width 128 height 29
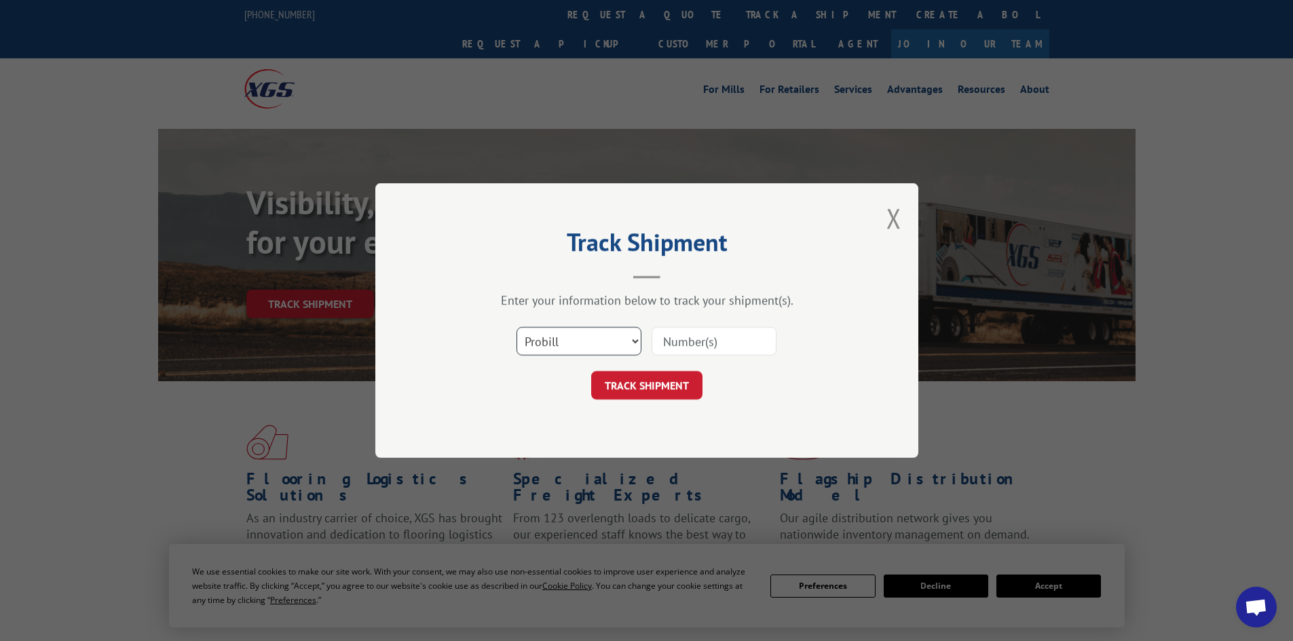
click at [614, 334] on select "Select category... Probill BOL PO" at bounding box center [579, 341] width 125 height 29
select select "po"
click at [517, 327] on select "Select category... Probill BOL PO" at bounding box center [579, 341] width 125 height 29
click at [695, 329] on input at bounding box center [714, 341] width 125 height 29
paste input "20250911SLG292781"
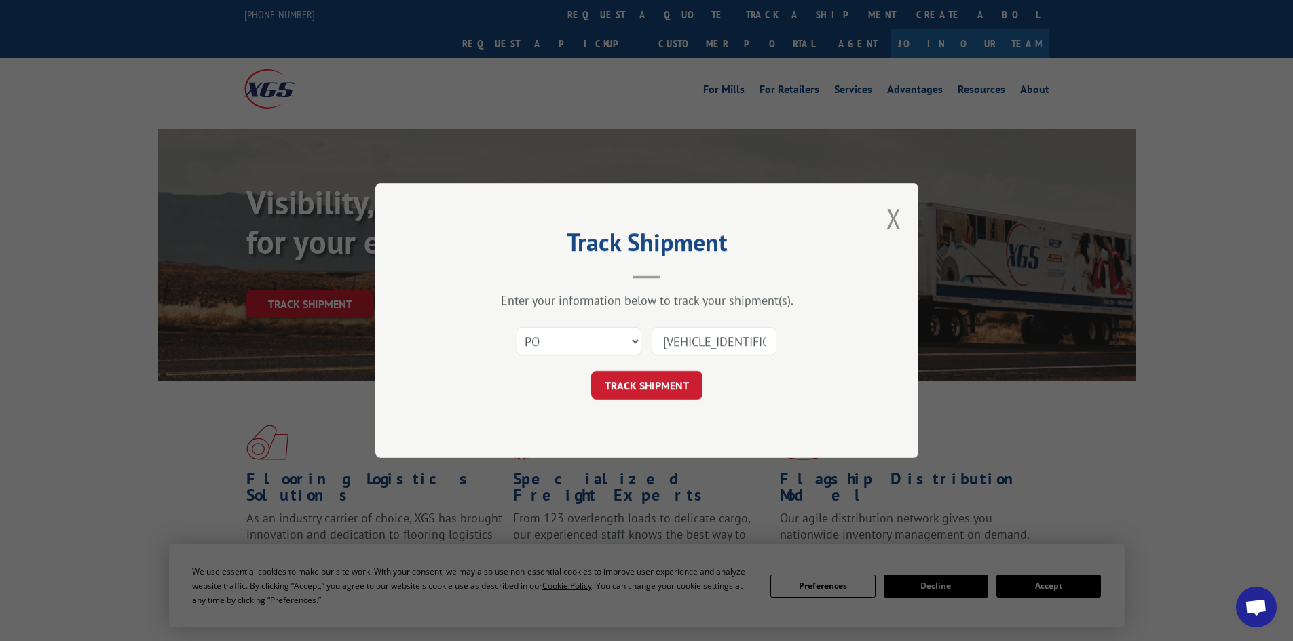
scroll to position [0, 10]
type input "20250911SLG292781"
click at [656, 382] on button "TRACK SHIPMENT" at bounding box center [646, 385] width 111 height 29
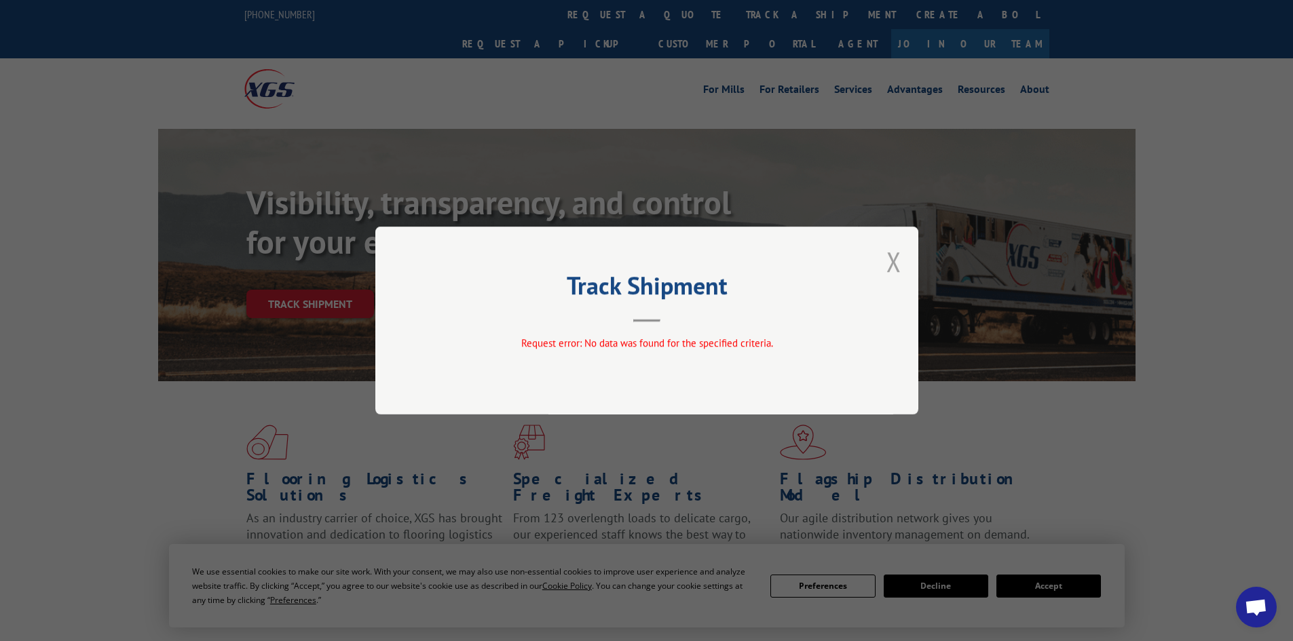
click at [894, 265] on button "Close modal" at bounding box center [893, 262] width 15 height 36
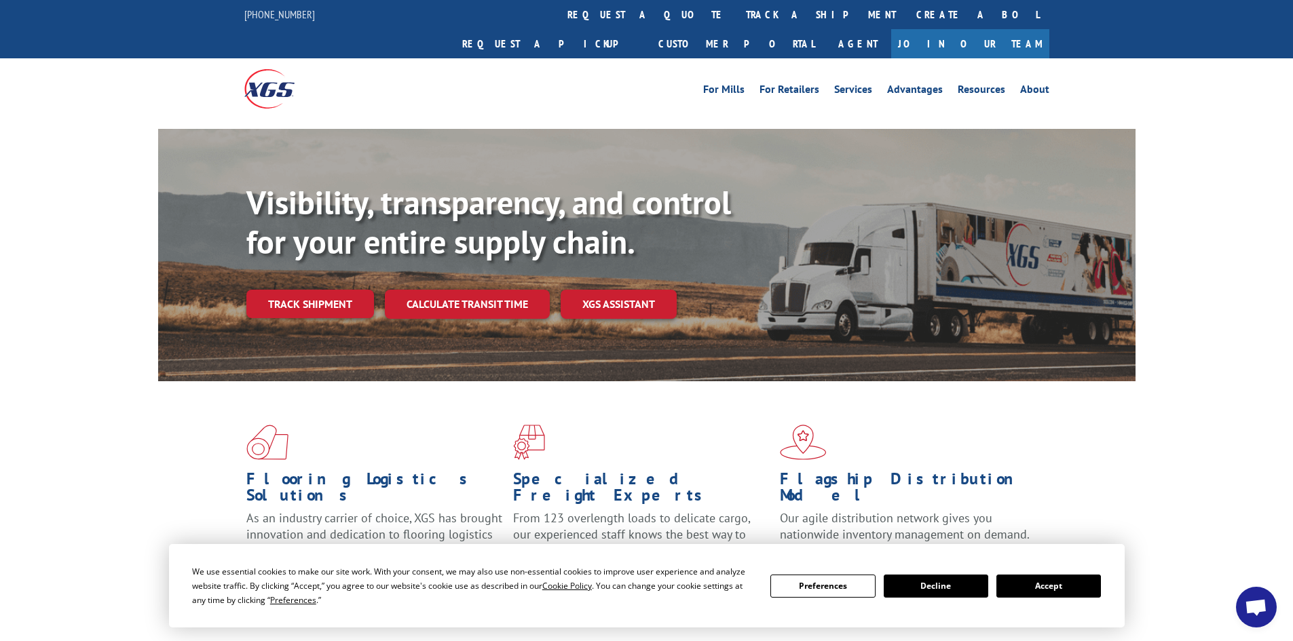
click at [1127, 20] on div "844-947-7447 request a quote track a shipment Create a BOL Request a pickup Cus…" at bounding box center [646, 29] width 1293 height 58
